Goal: Task Accomplishment & Management: Use online tool/utility

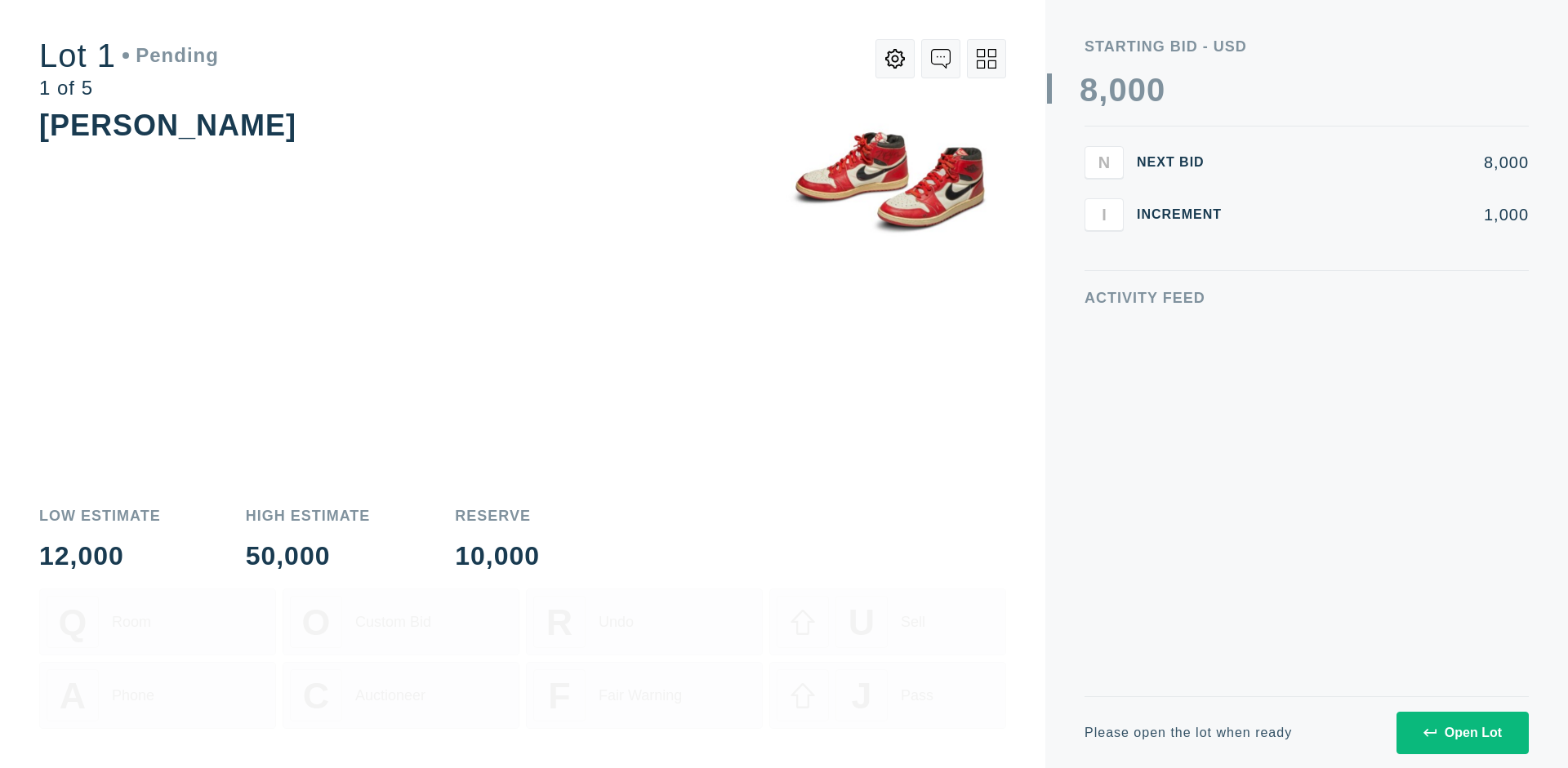
click at [1461, 732] on div "Open Lot" at bounding box center [1462, 733] width 78 height 15
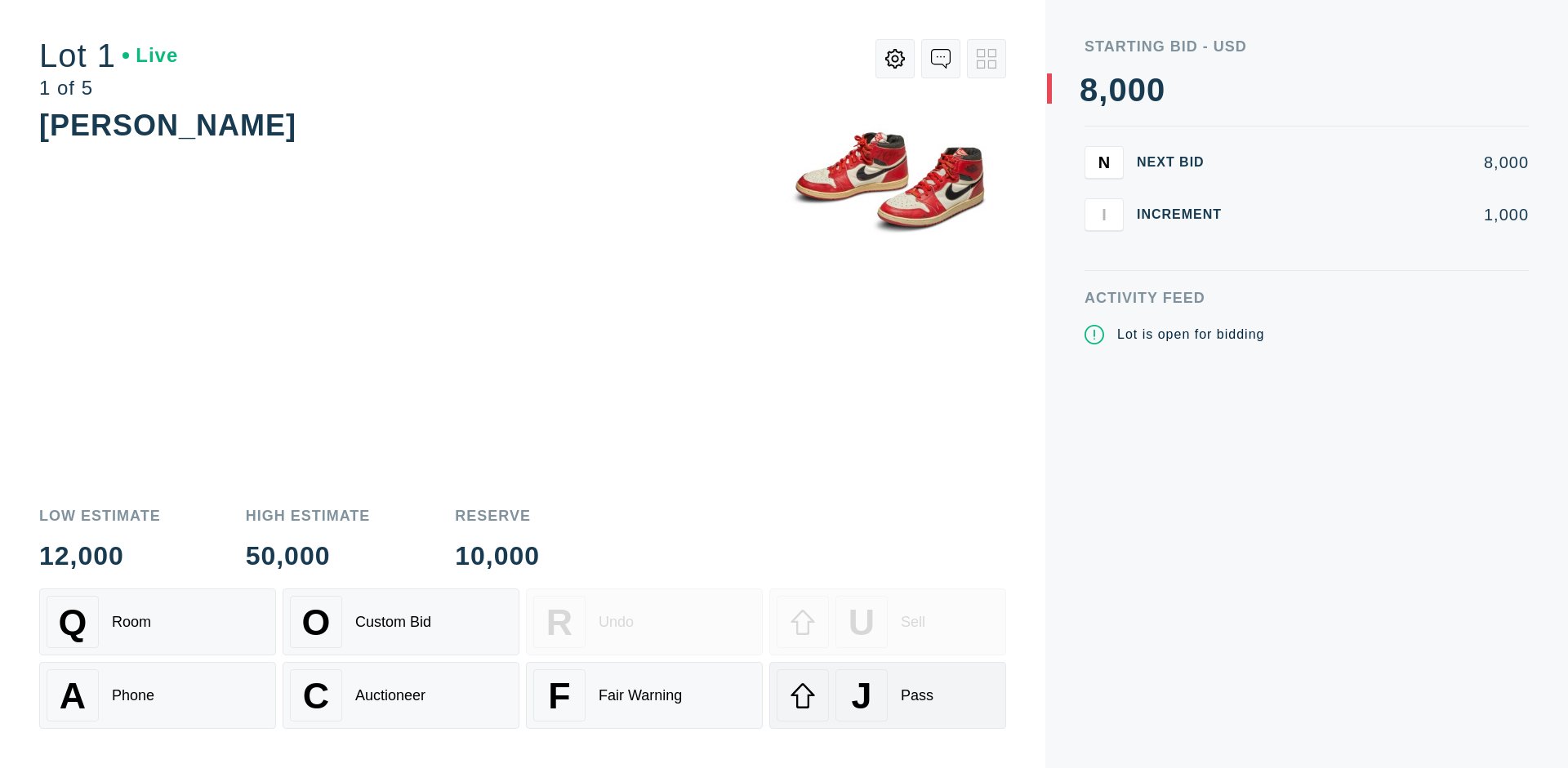
click at [888, 695] on div "J Pass" at bounding box center [888, 695] width 222 height 52
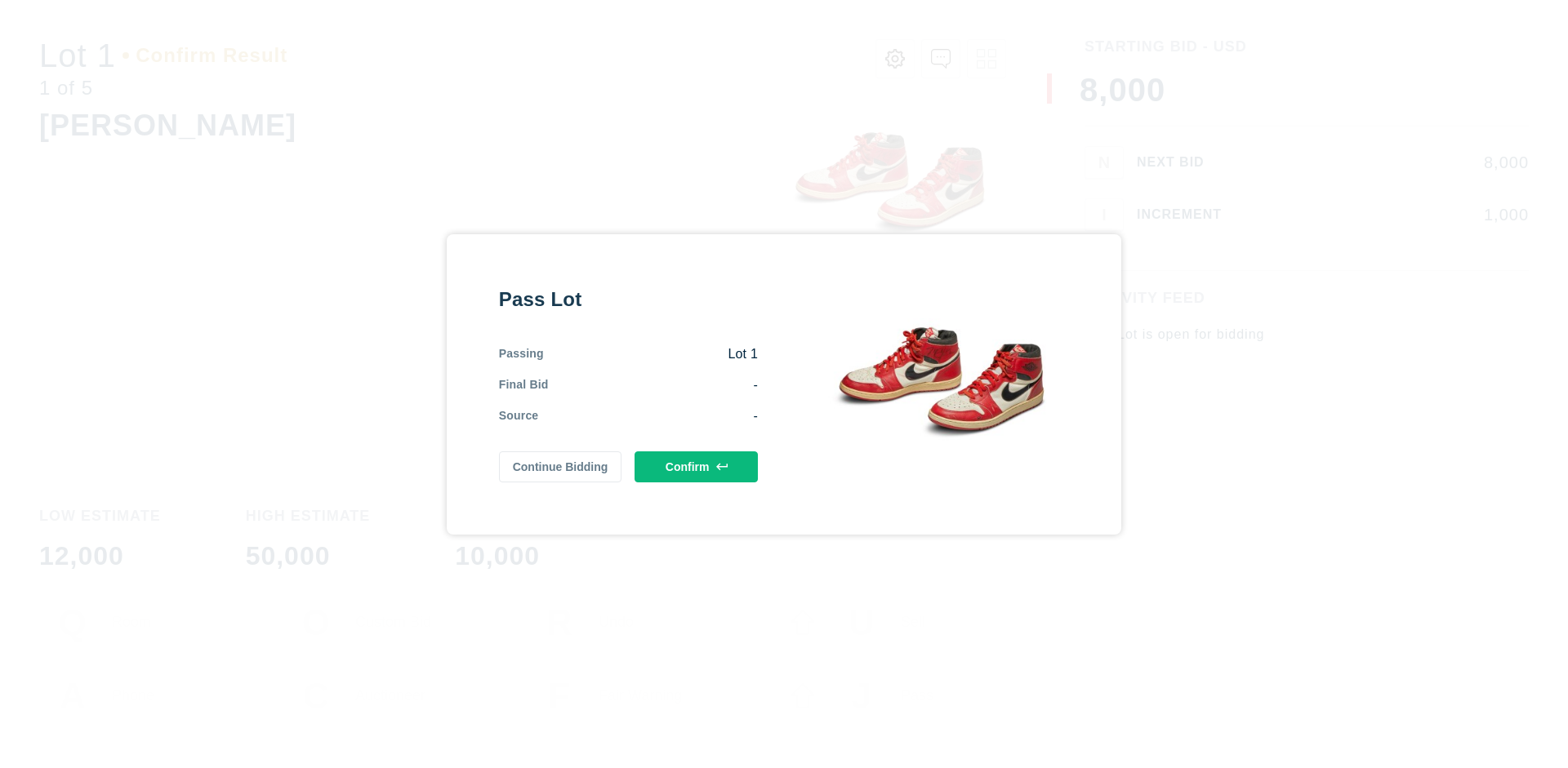
click at [697, 466] on button "Confirm" at bounding box center [696, 467] width 123 height 31
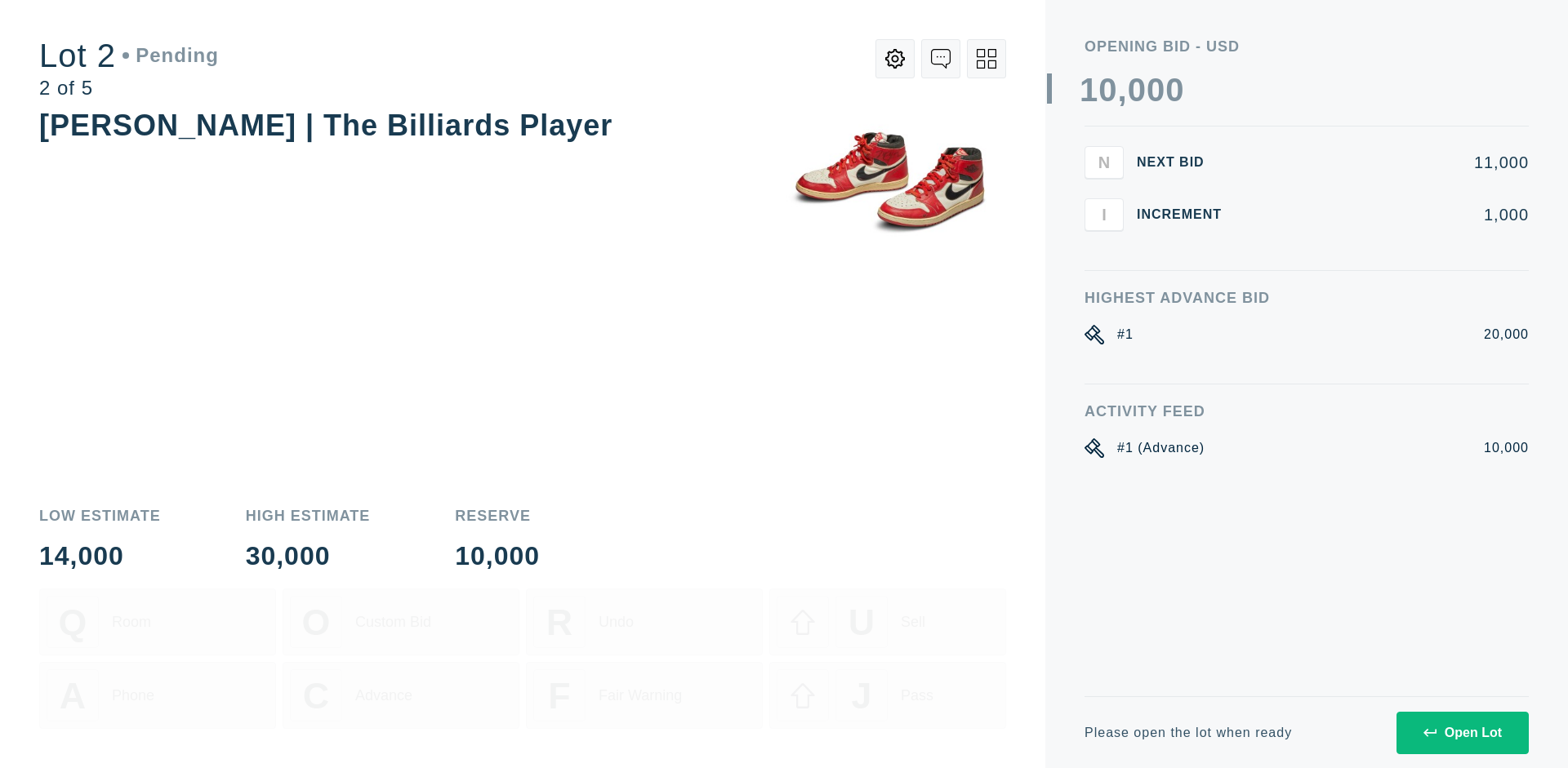
click at [1461, 732] on div "Open Lot" at bounding box center [1462, 733] width 78 height 15
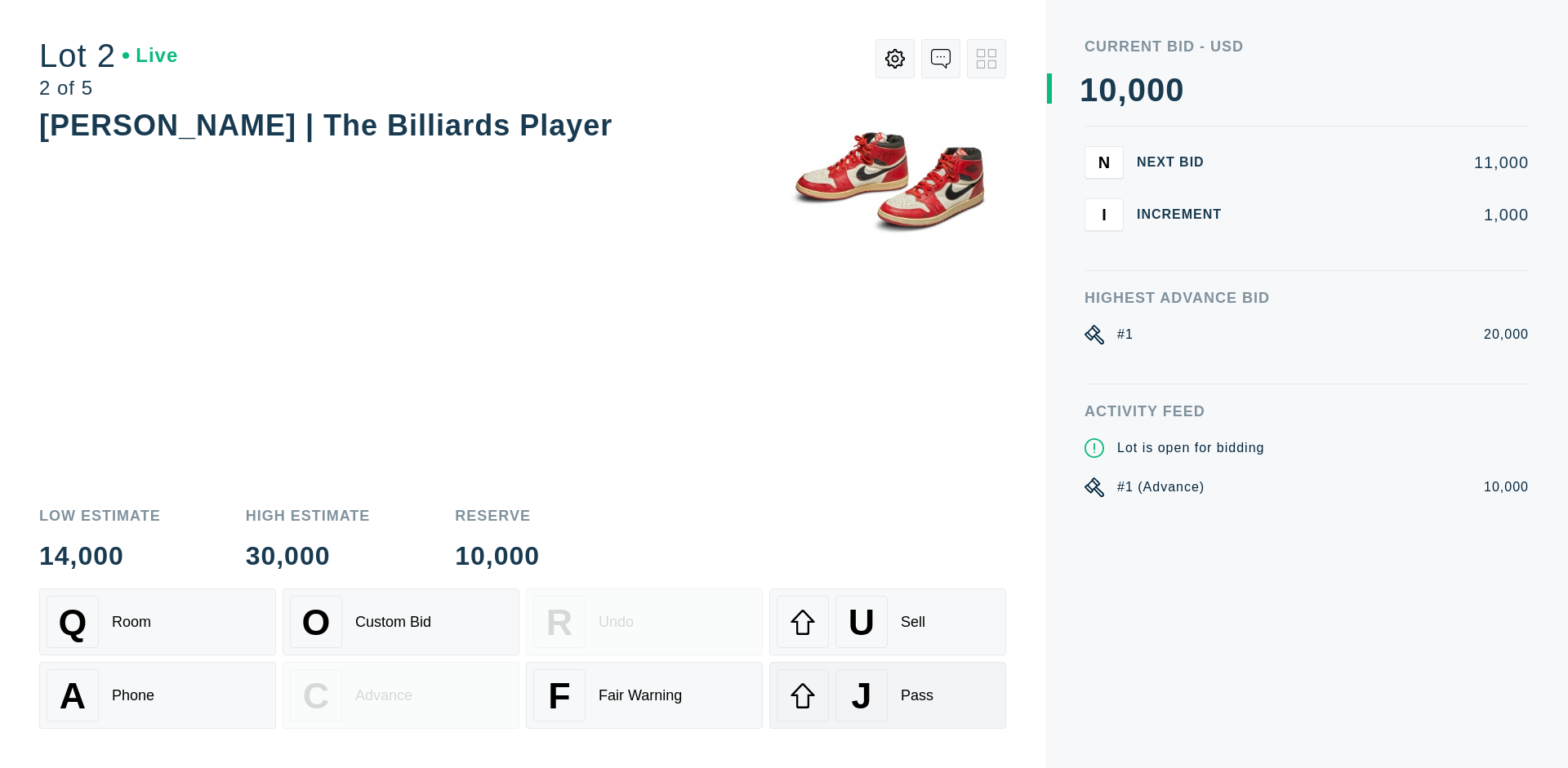
click at [888, 695] on div "J Pass" at bounding box center [888, 695] width 222 height 52
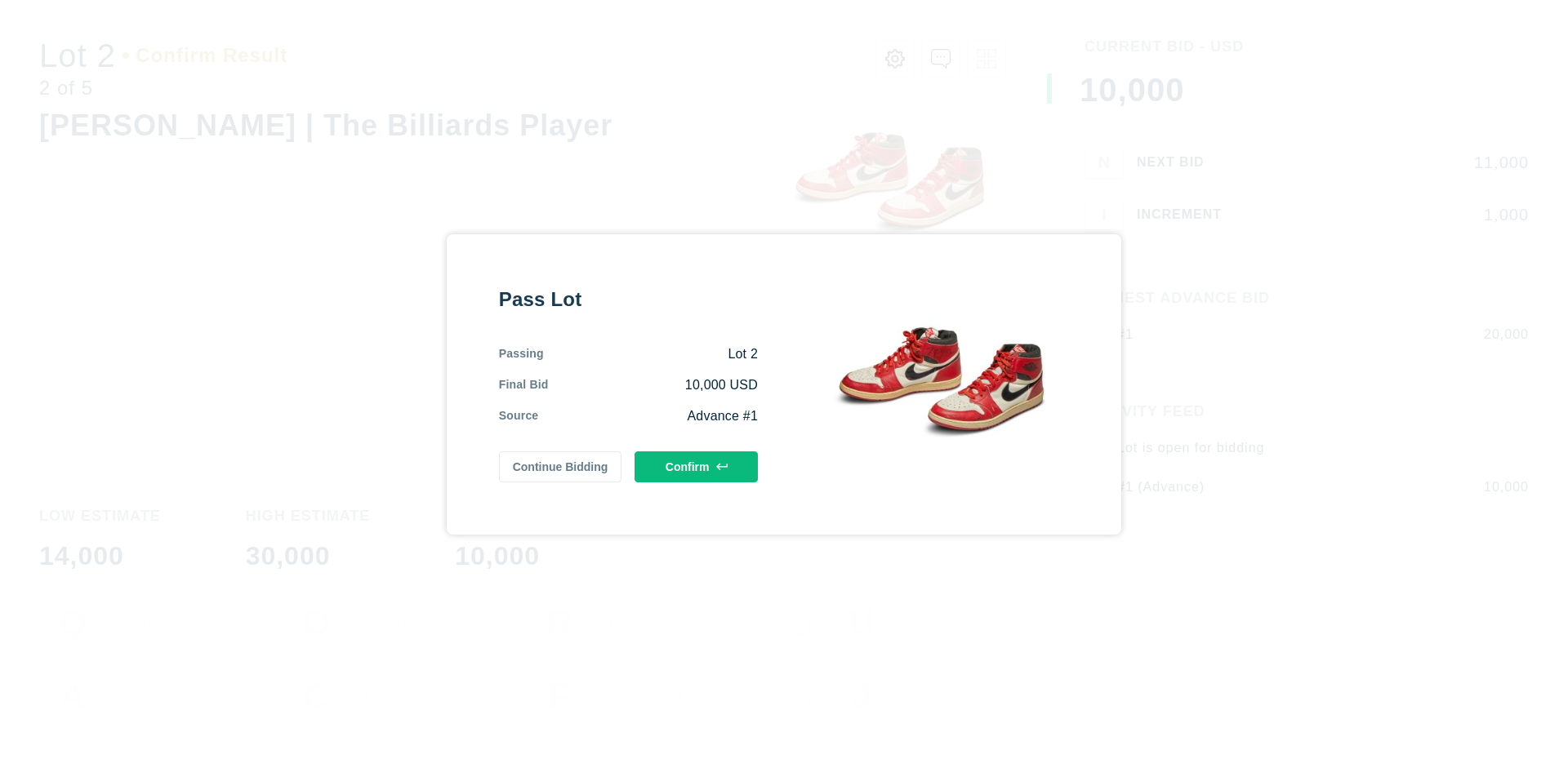
click at [697, 466] on button "Confirm" at bounding box center [696, 467] width 123 height 31
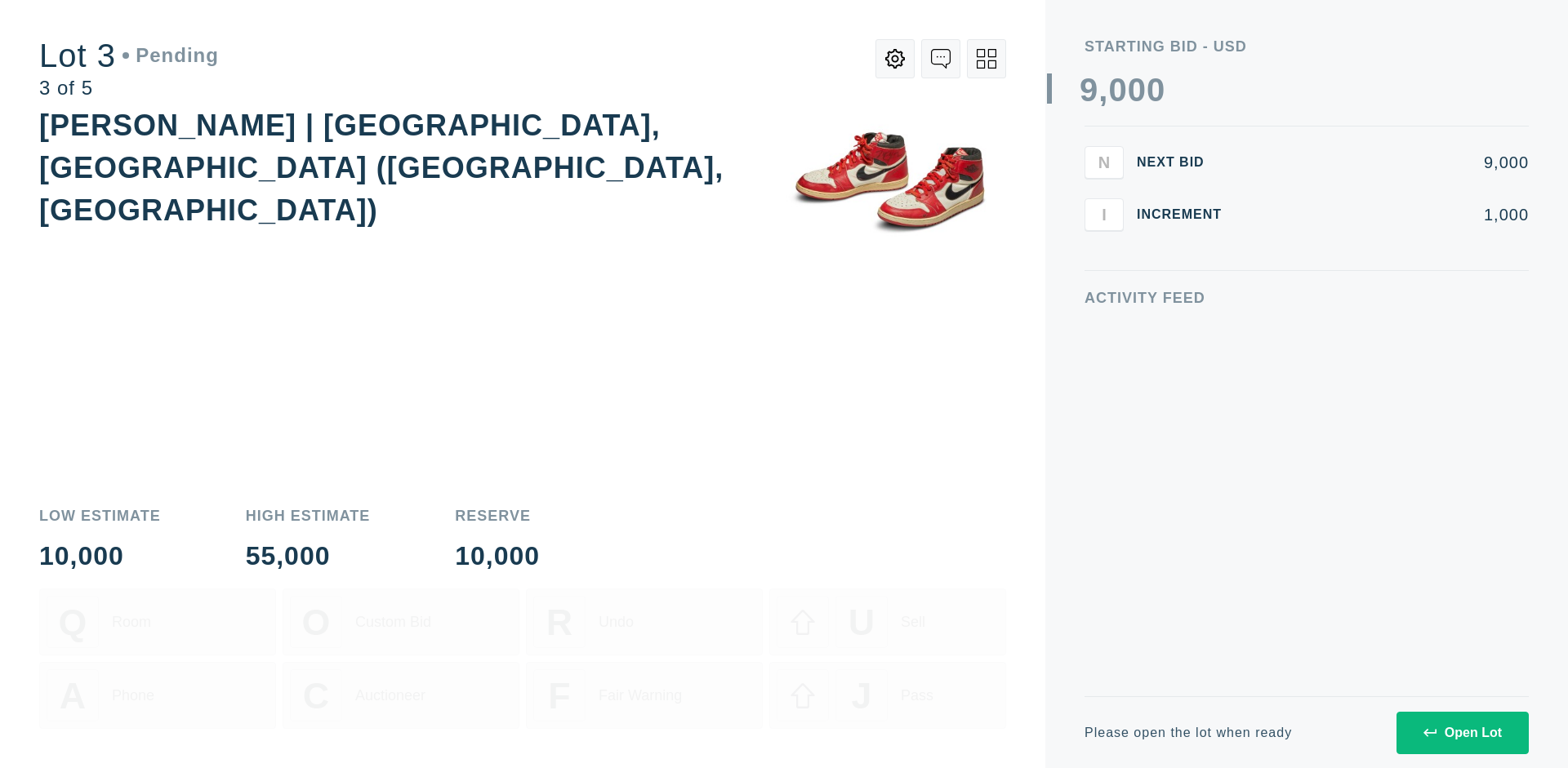
click at [1461, 732] on div "Open Lot" at bounding box center [1462, 733] width 78 height 15
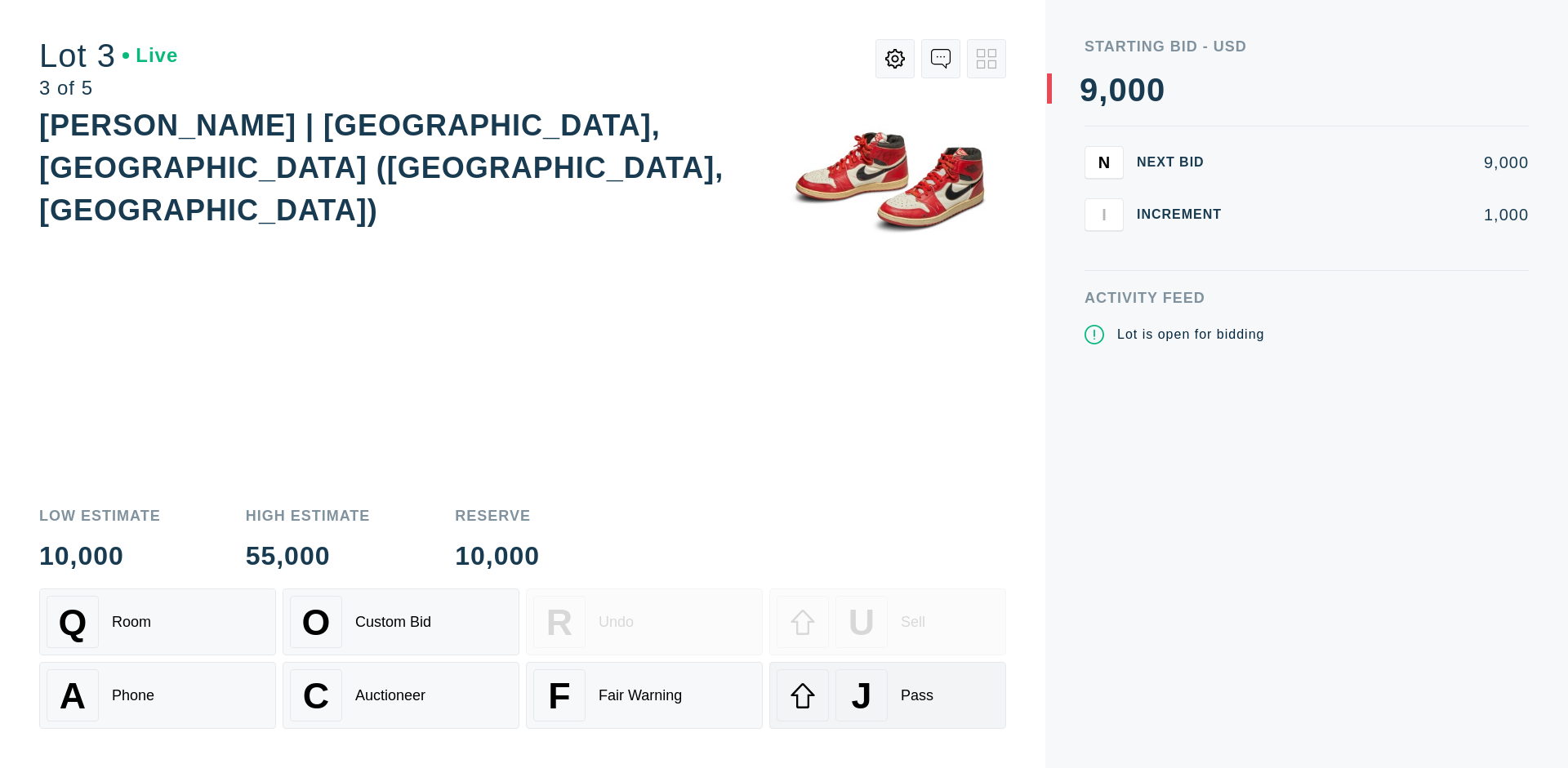
click at [888, 695] on div "J Pass" at bounding box center [888, 695] width 222 height 52
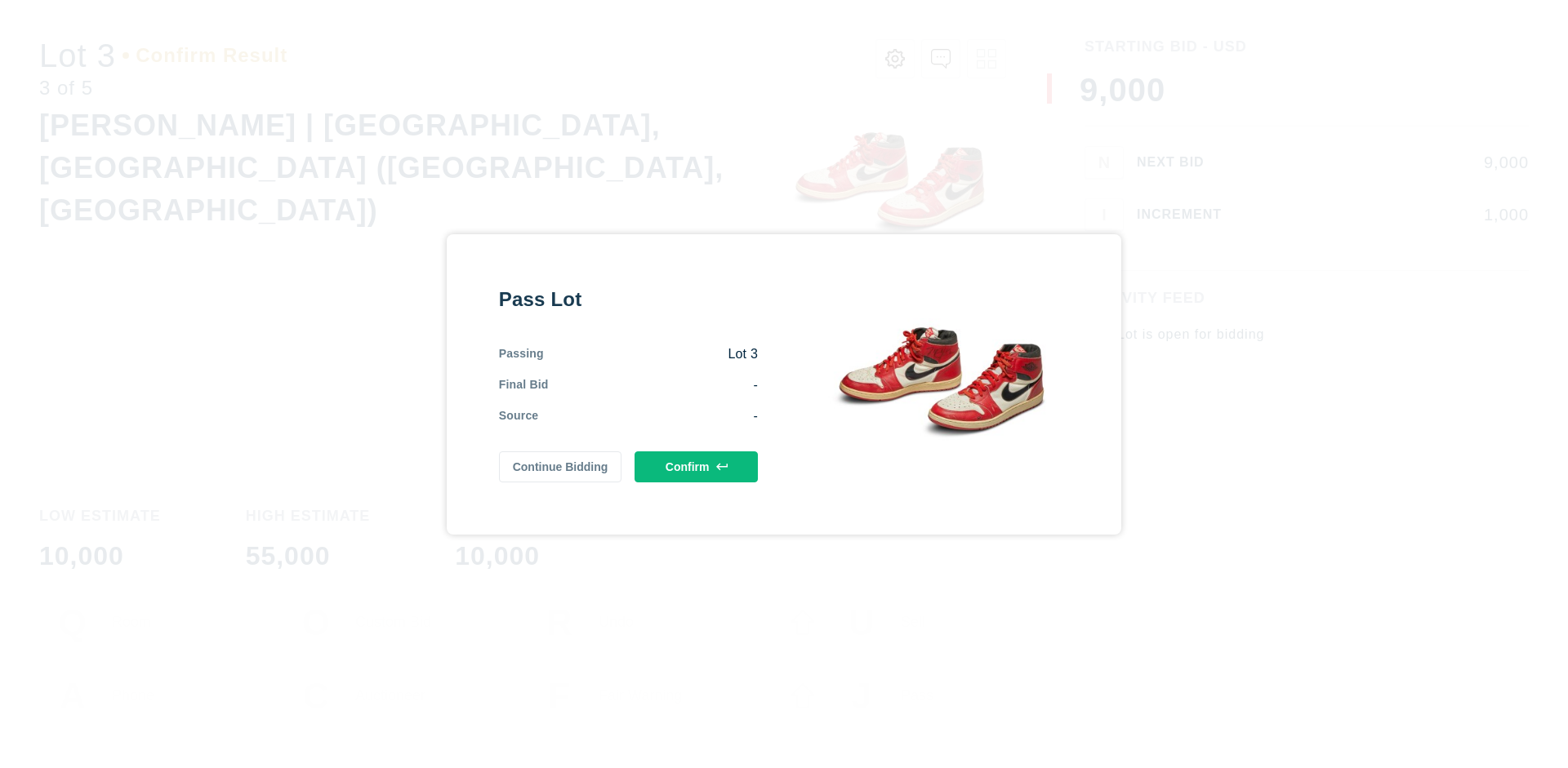
click at [697, 466] on button "Confirm" at bounding box center [696, 467] width 123 height 31
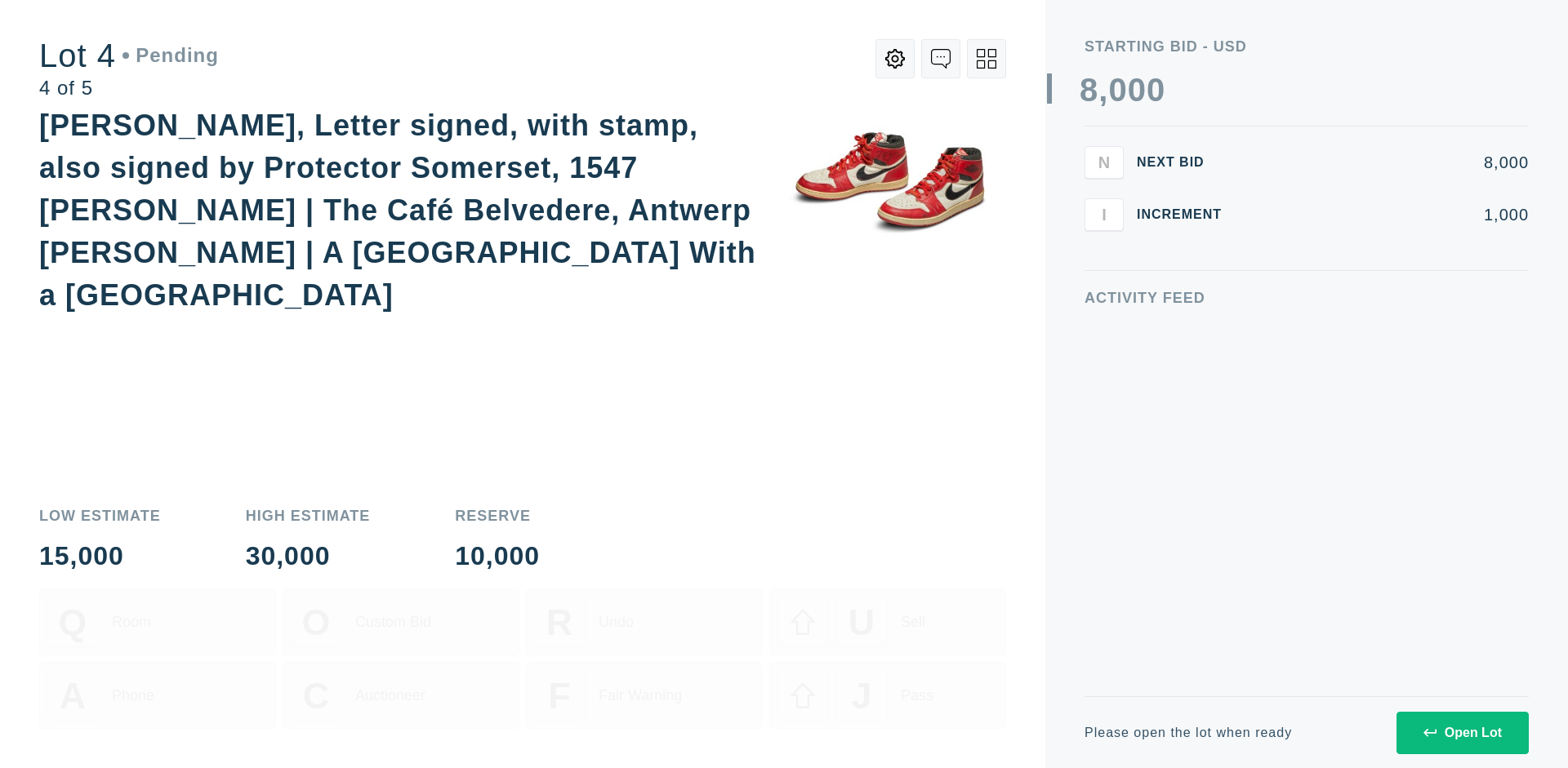
click at [986, 59] on icon at bounding box center [986, 58] width 19 height 19
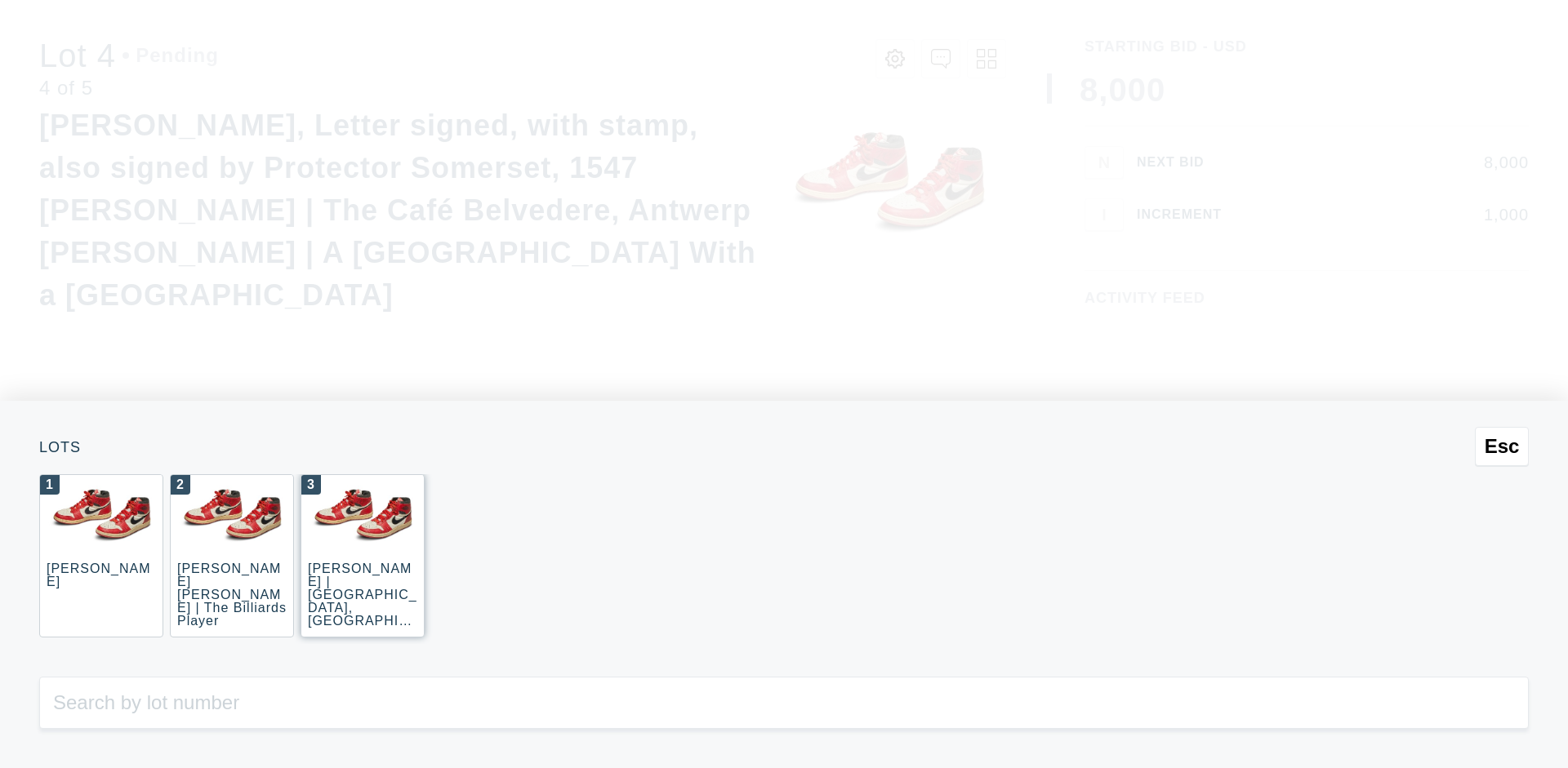
click at [362, 556] on div "3 JOAQUÍN SOROLLA | La Caleta, Málaga (La Caleta Beach, Málaga)" at bounding box center [362, 556] width 124 height 164
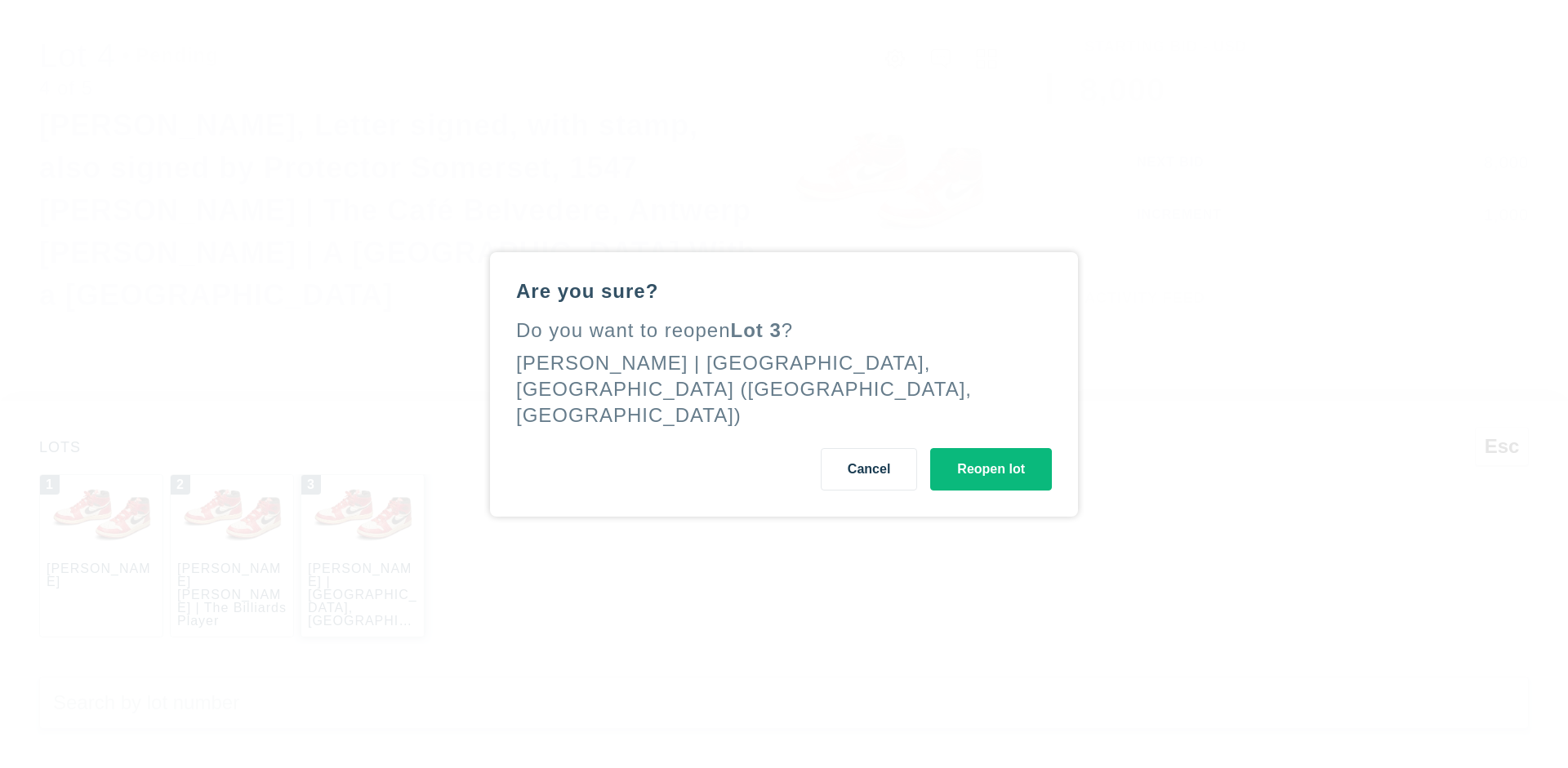
click at [991, 456] on button "Reopen lot" at bounding box center [991, 469] width 121 height 42
